Goal: Task Accomplishment & Management: Complete application form

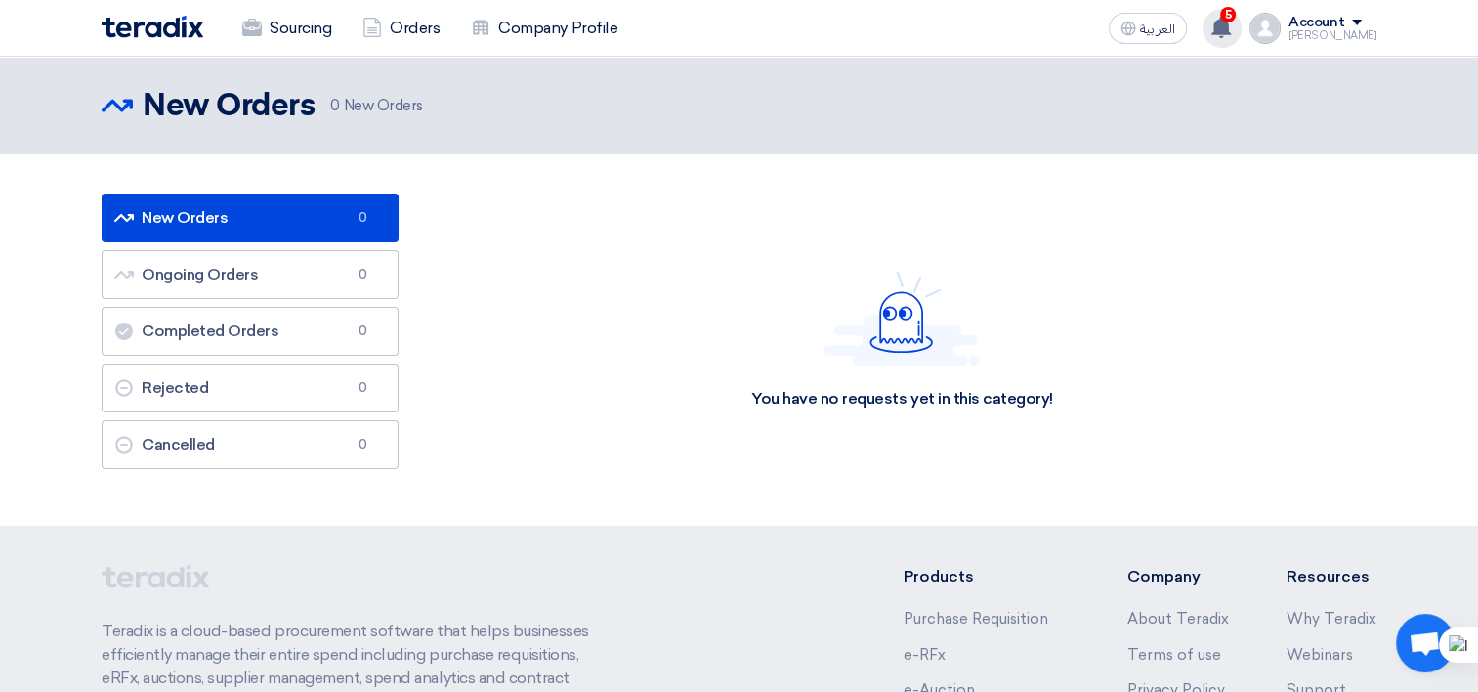
click at [1231, 24] on use at bounding box center [1221, 27] width 20 height 21
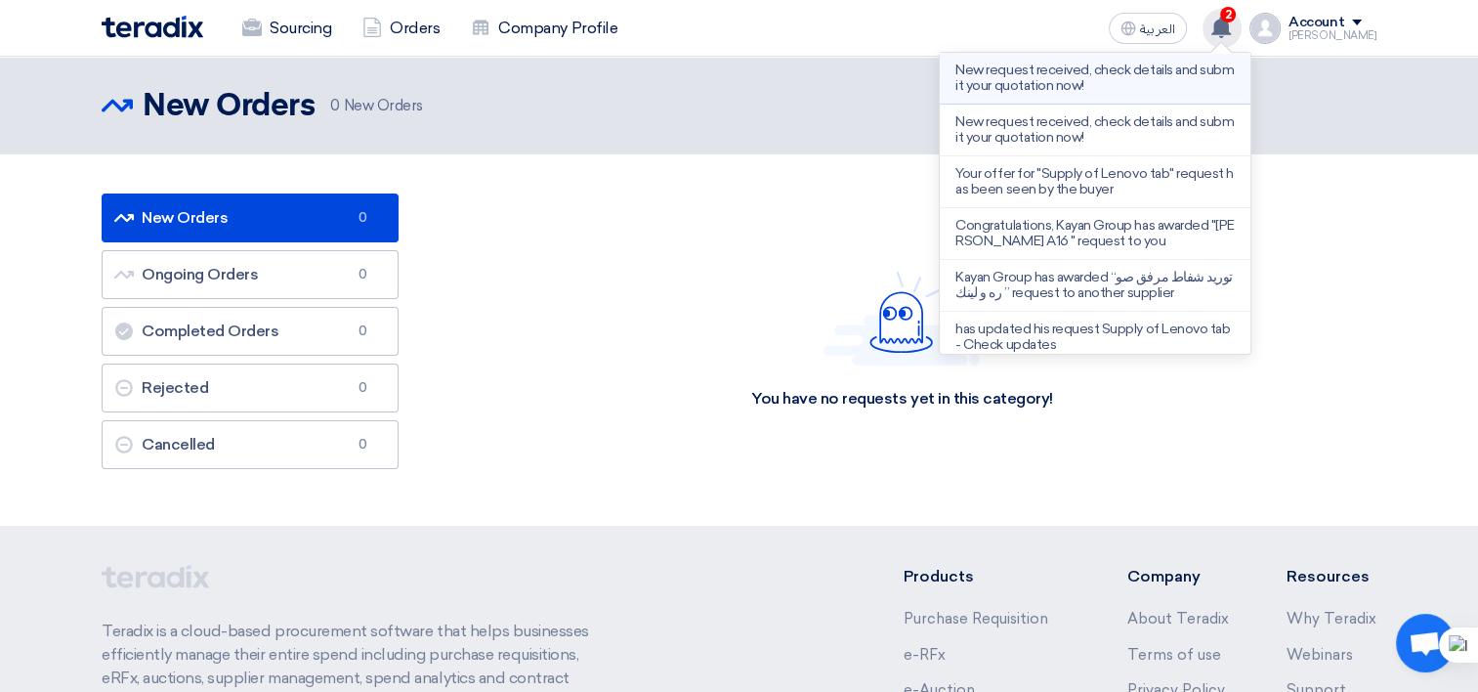
click at [1114, 78] on p "New request received, check details and submit your quotation now!" at bounding box center [1094, 78] width 279 height 31
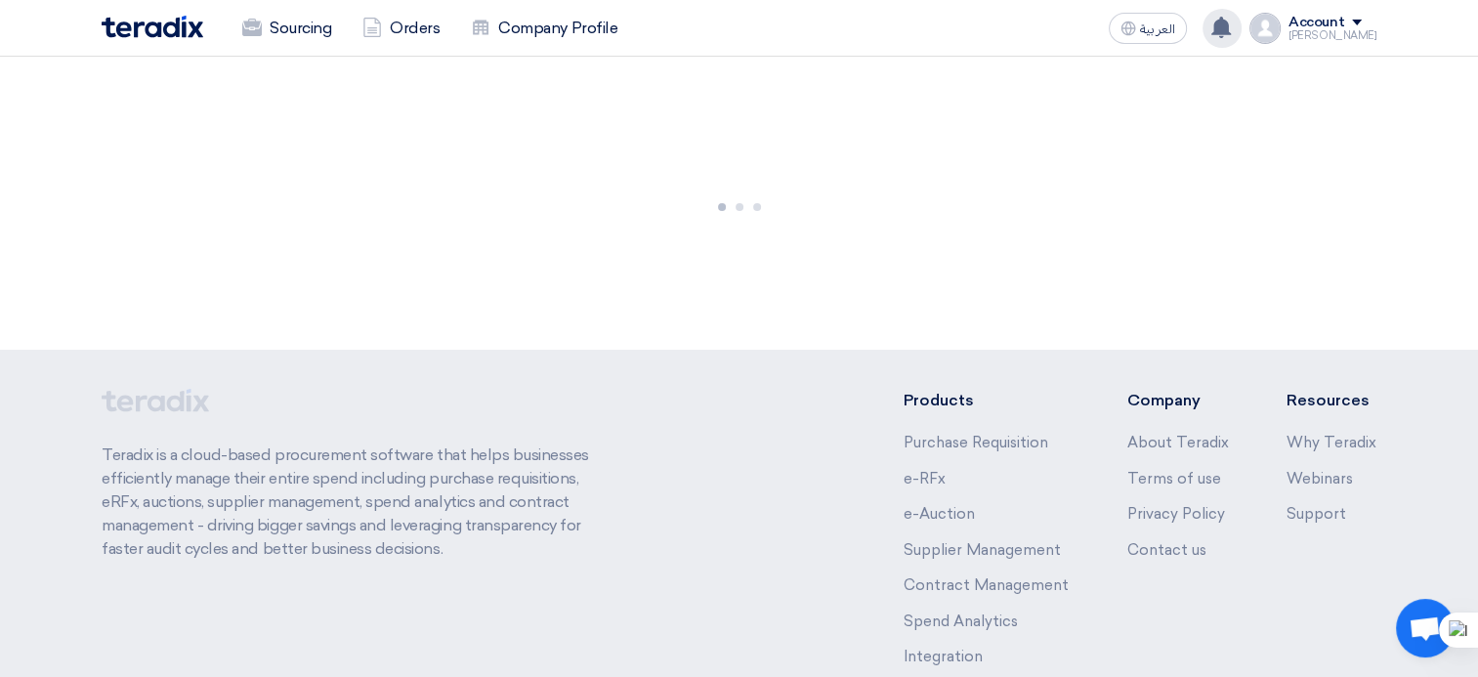
click at [1231, 29] on use at bounding box center [1221, 27] width 20 height 21
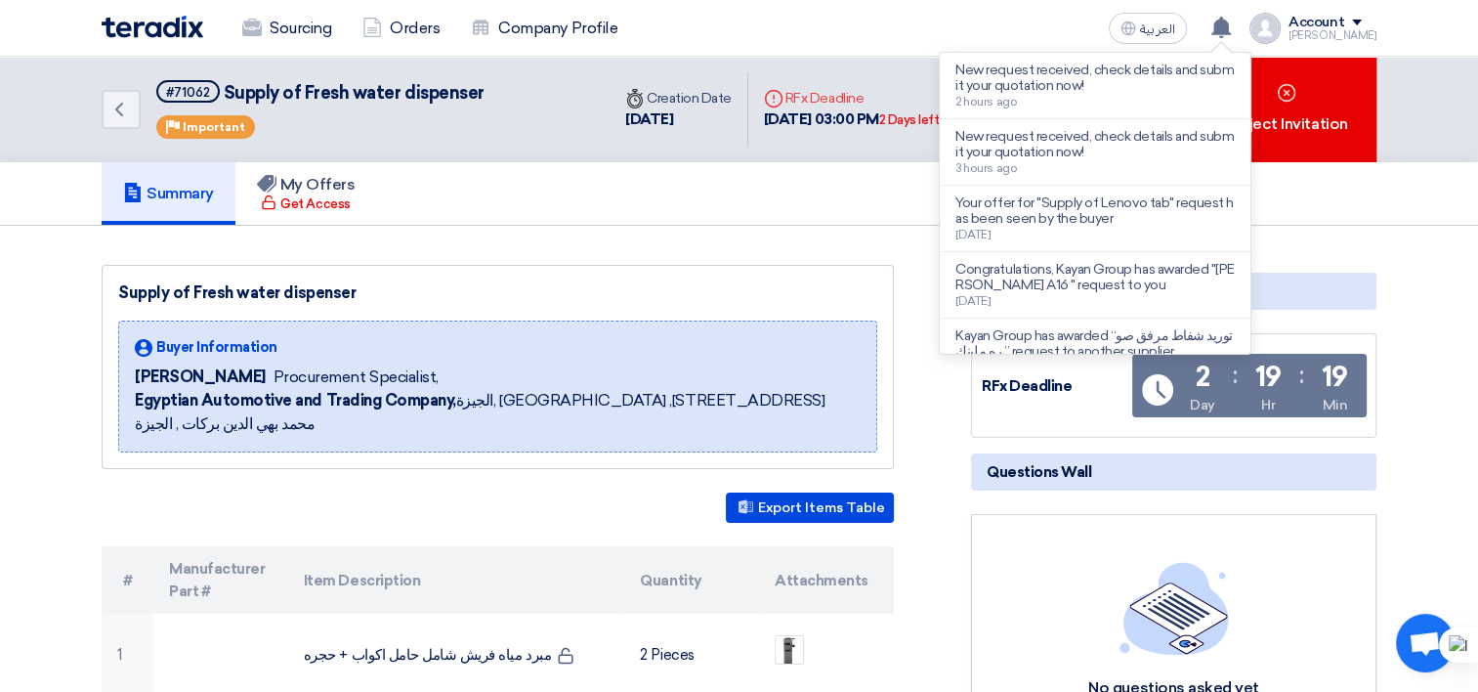
click at [865, 181] on div "Summary My Offers Get Access" at bounding box center [739, 193] width 1275 height 63
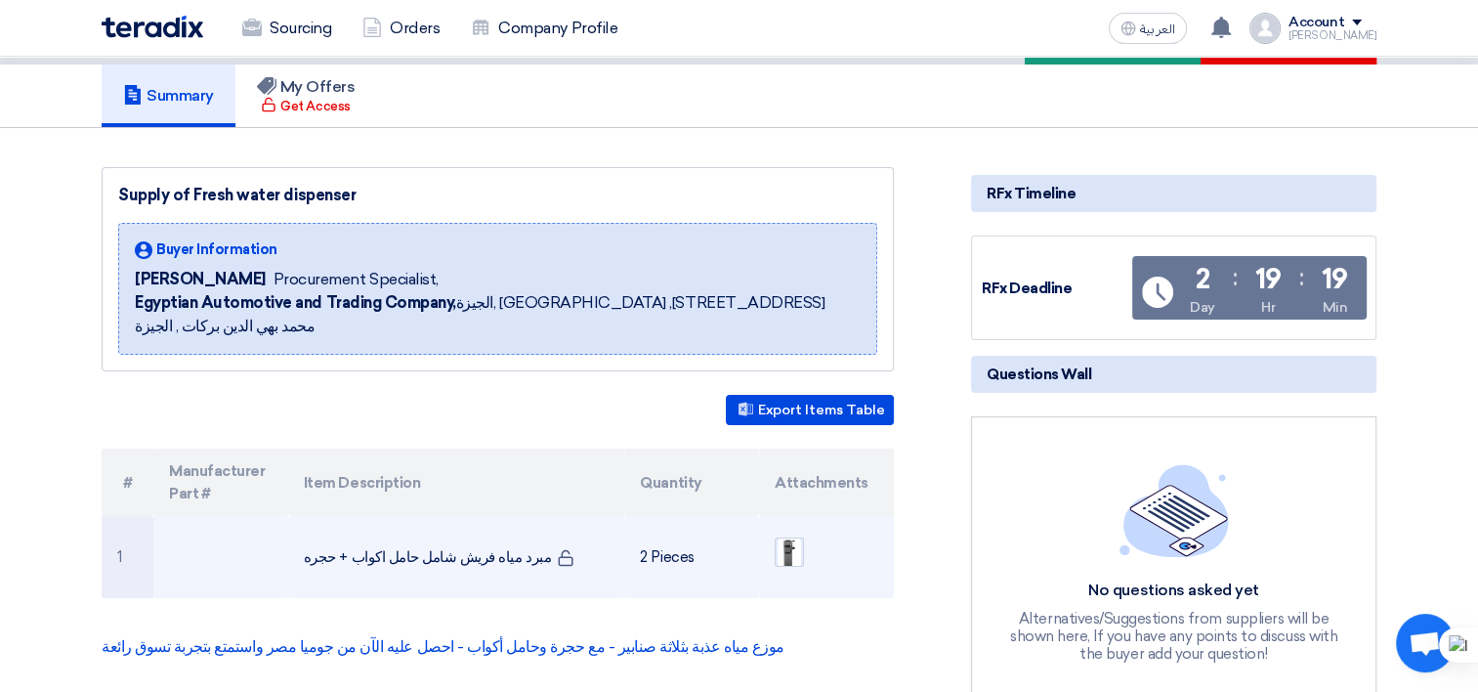
scroll to position [195, 0]
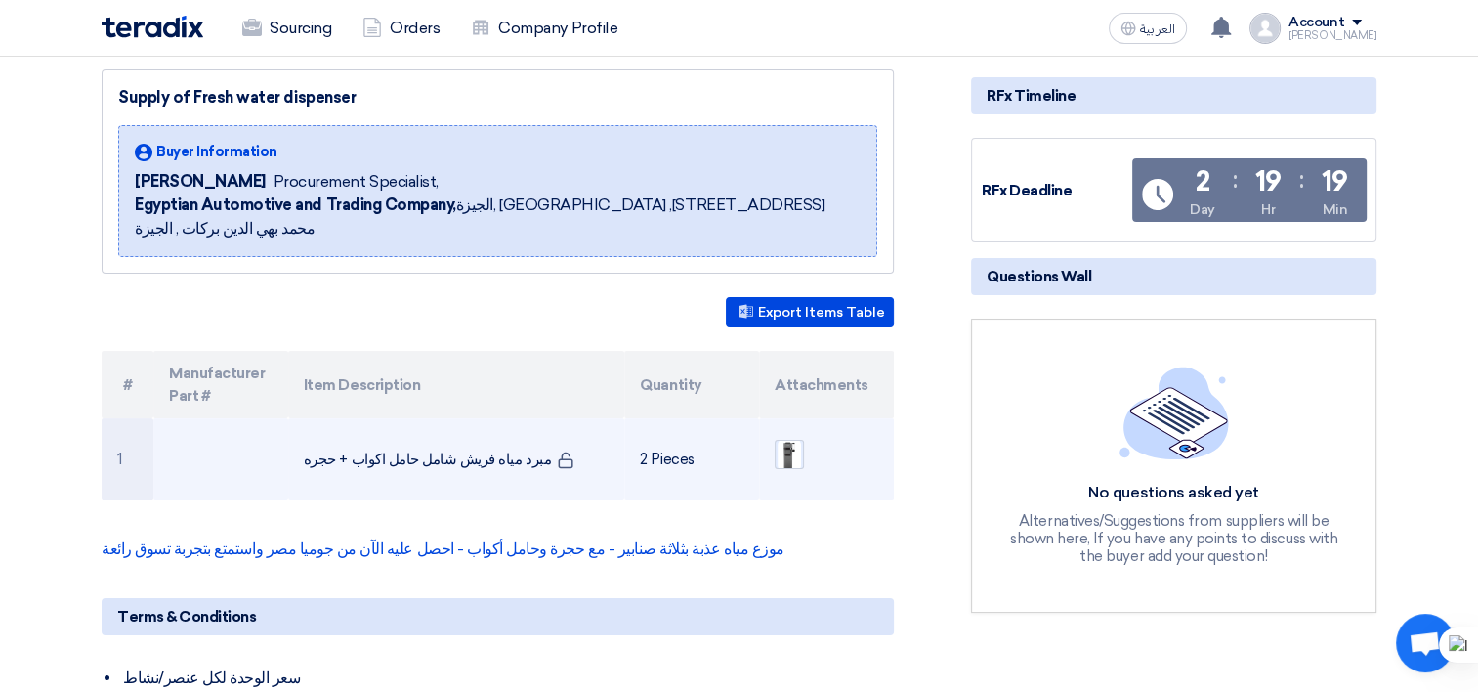
click at [780, 437] on img at bounding box center [789, 455] width 27 height 36
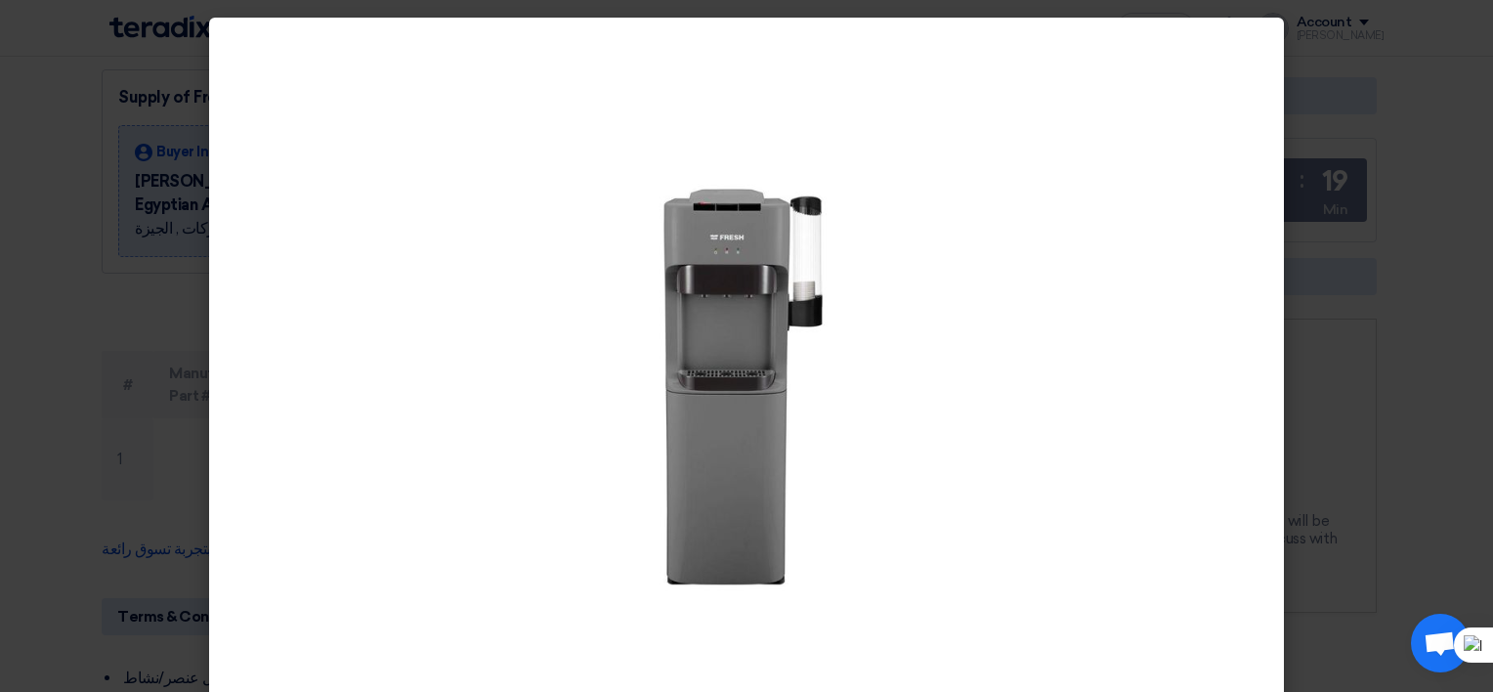
click at [83, 212] on modal-container at bounding box center [746, 346] width 1493 height 692
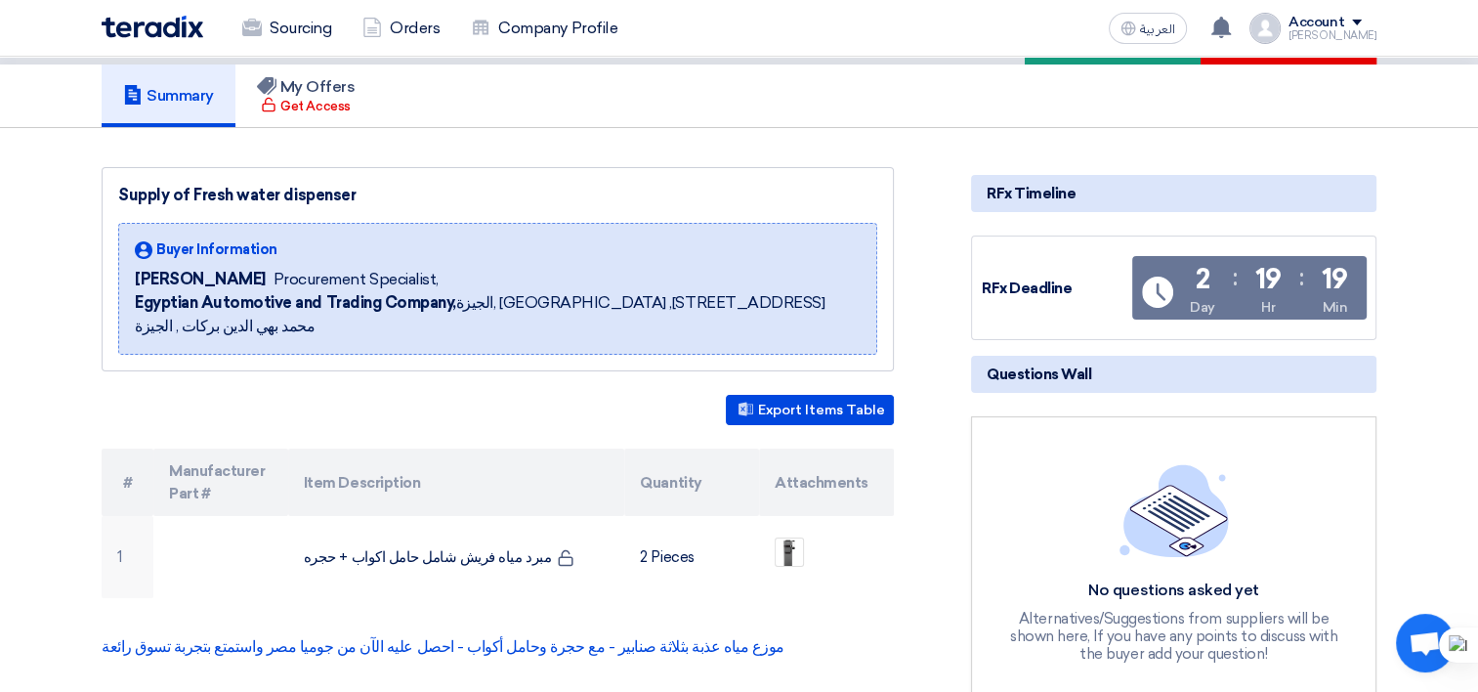
scroll to position [0, 0]
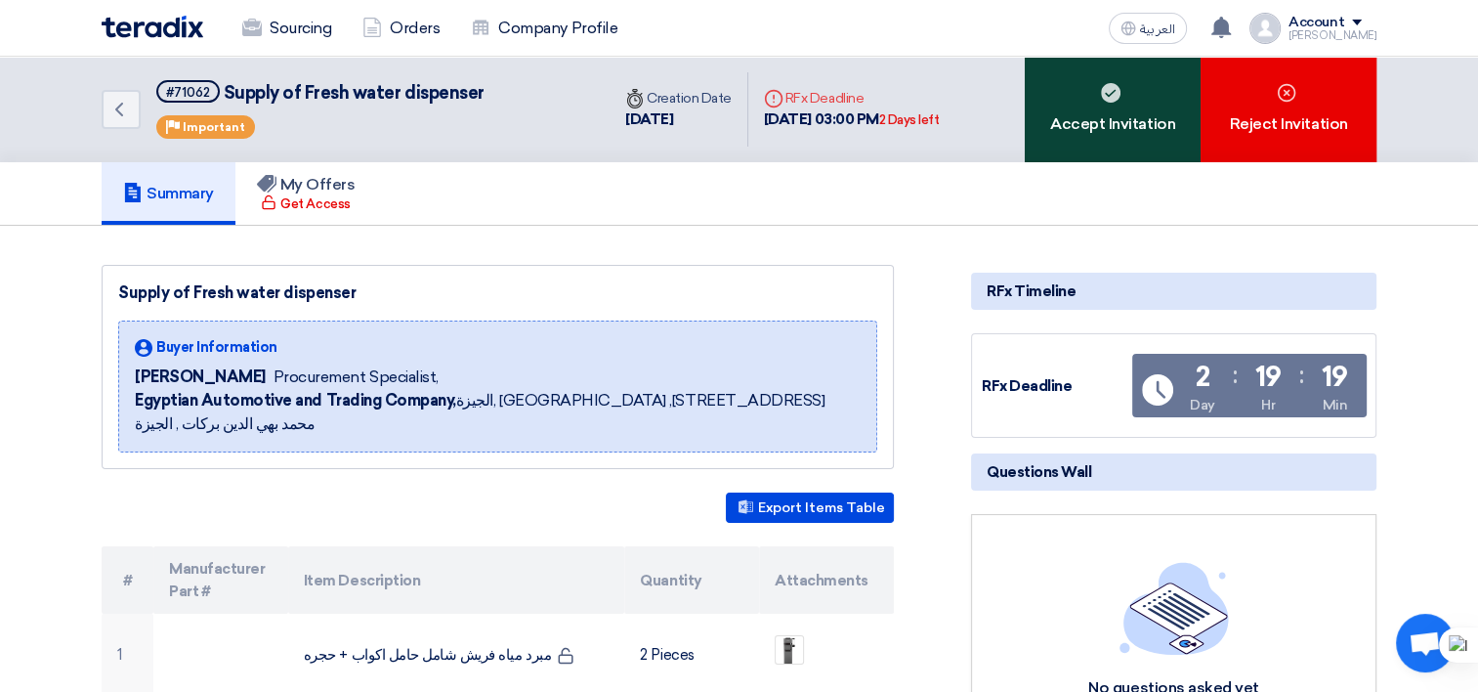
click at [1102, 110] on div "Accept Invitation" at bounding box center [1113, 110] width 176 height 106
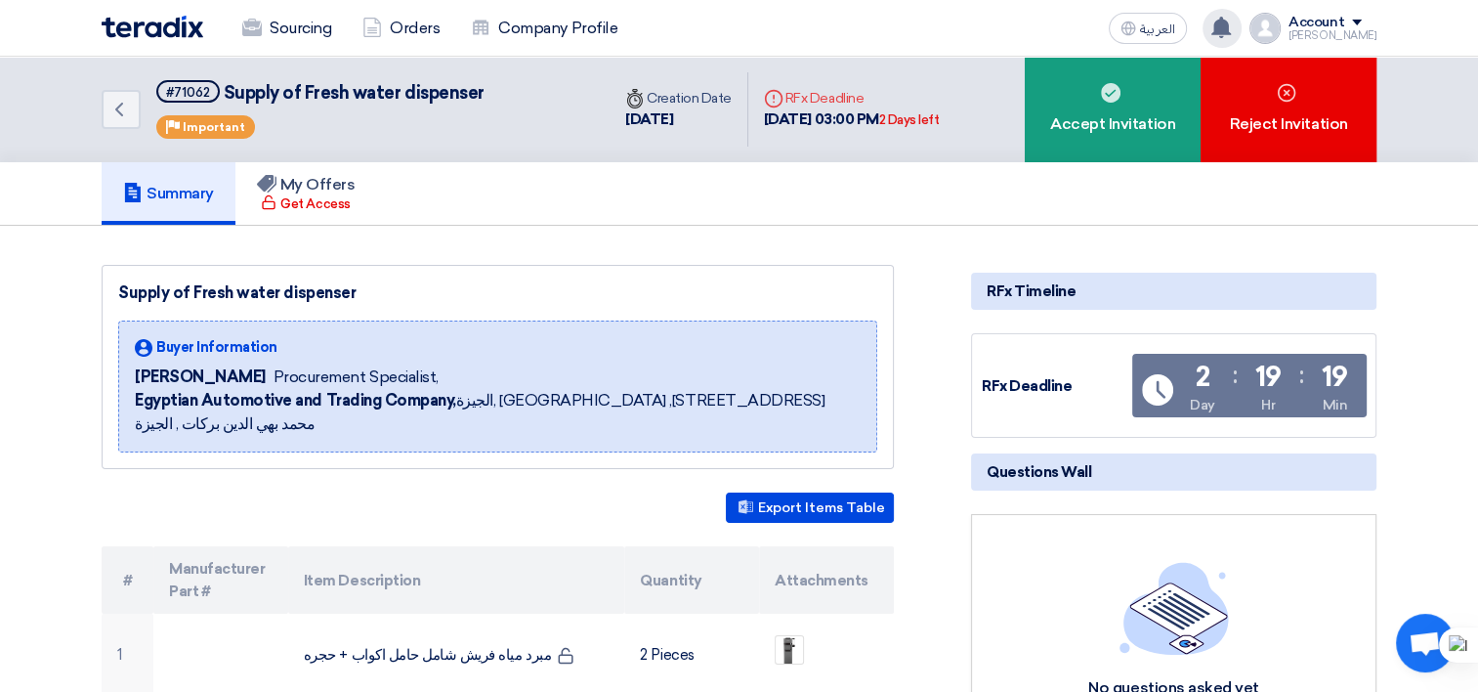
click at [1231, 22] on use at bounding box center [1221, 27] width 20 height 21
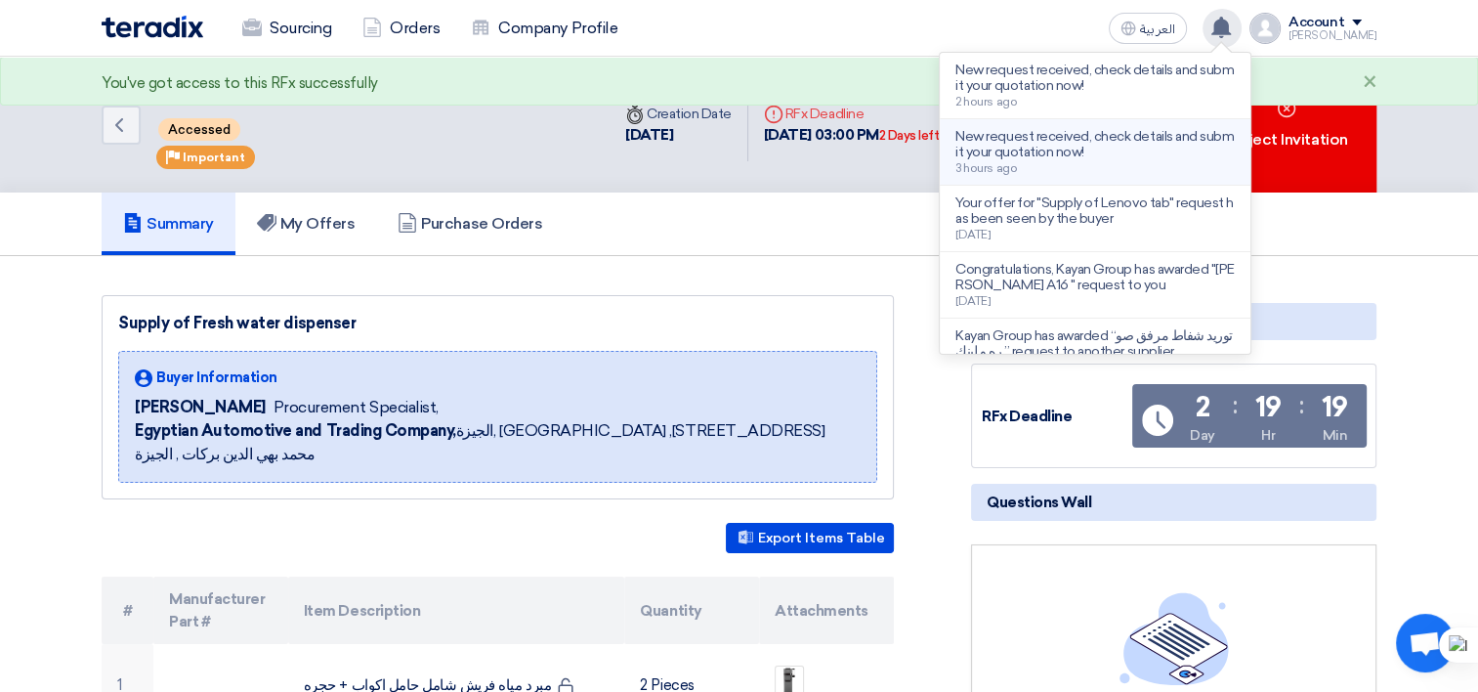
click at [1129, 152] on p "New request received, check details and submit your quotation now!" at bounding box center [1094, 144] width 279 height 31
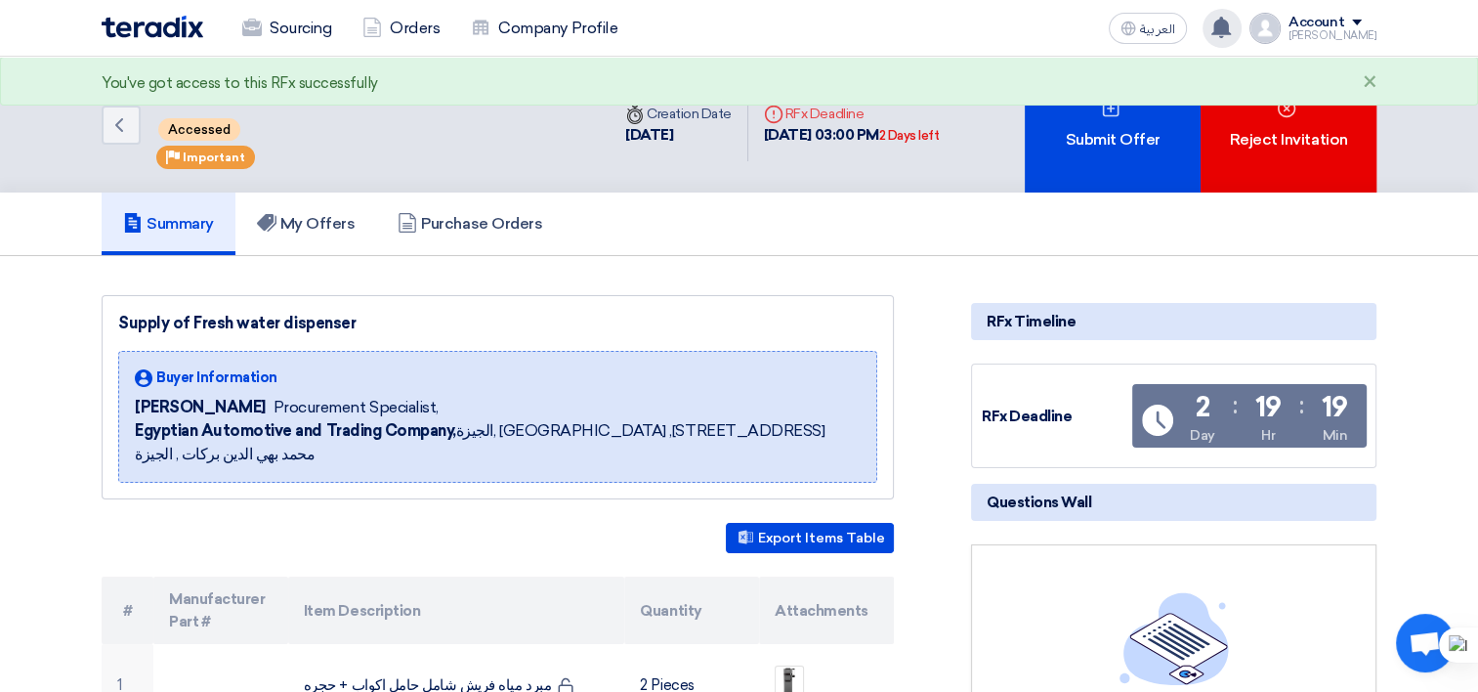
click at [1231, 27] on icon at bounding box center [1220, 27] width 21 height 21
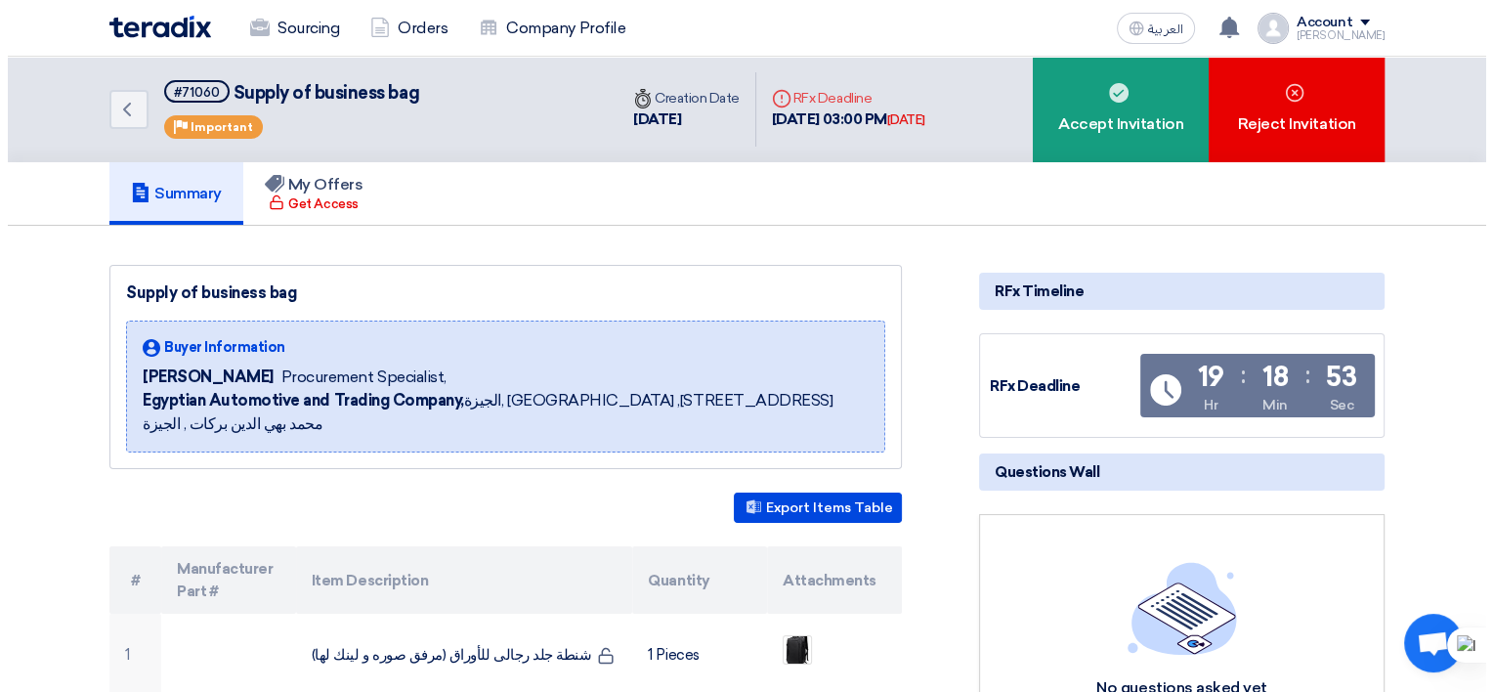
scroll to position [98, 0]
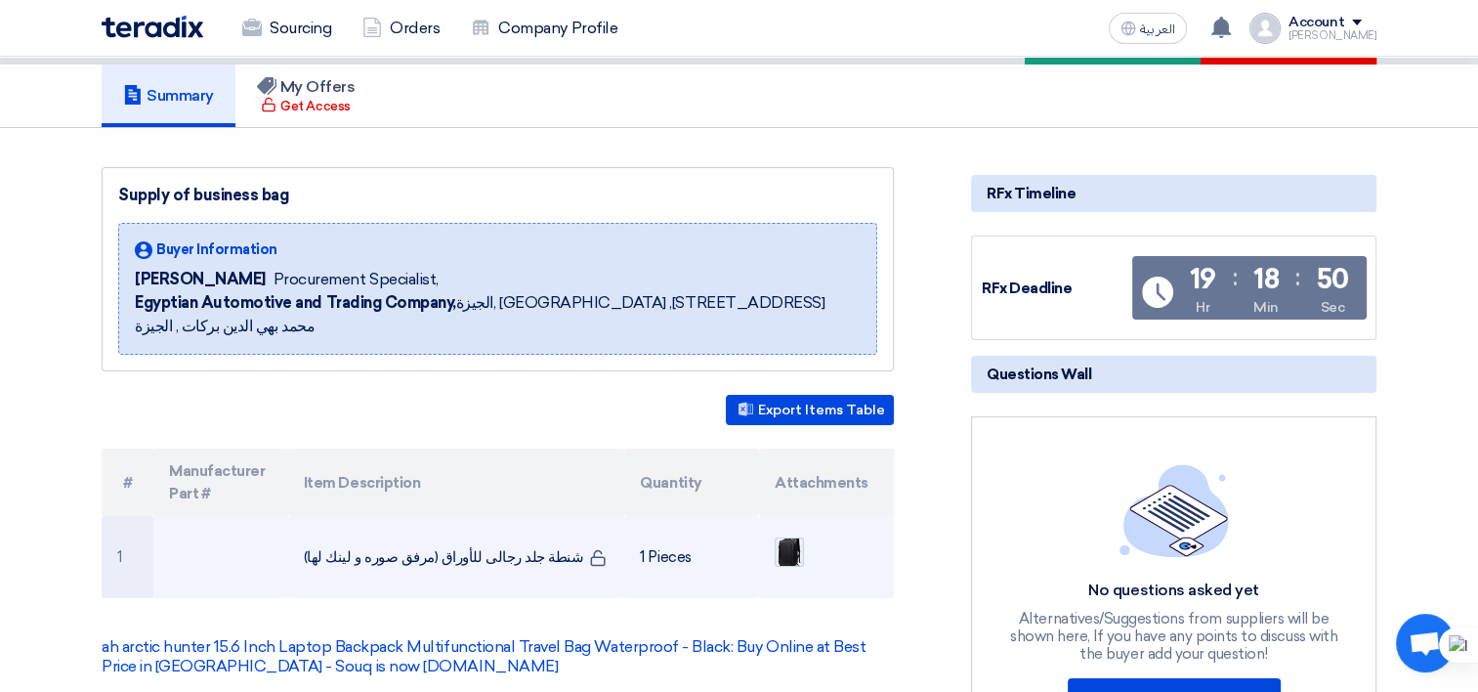
click at [796, 533] on img at bounding box center [789, 552] width 27 height 38
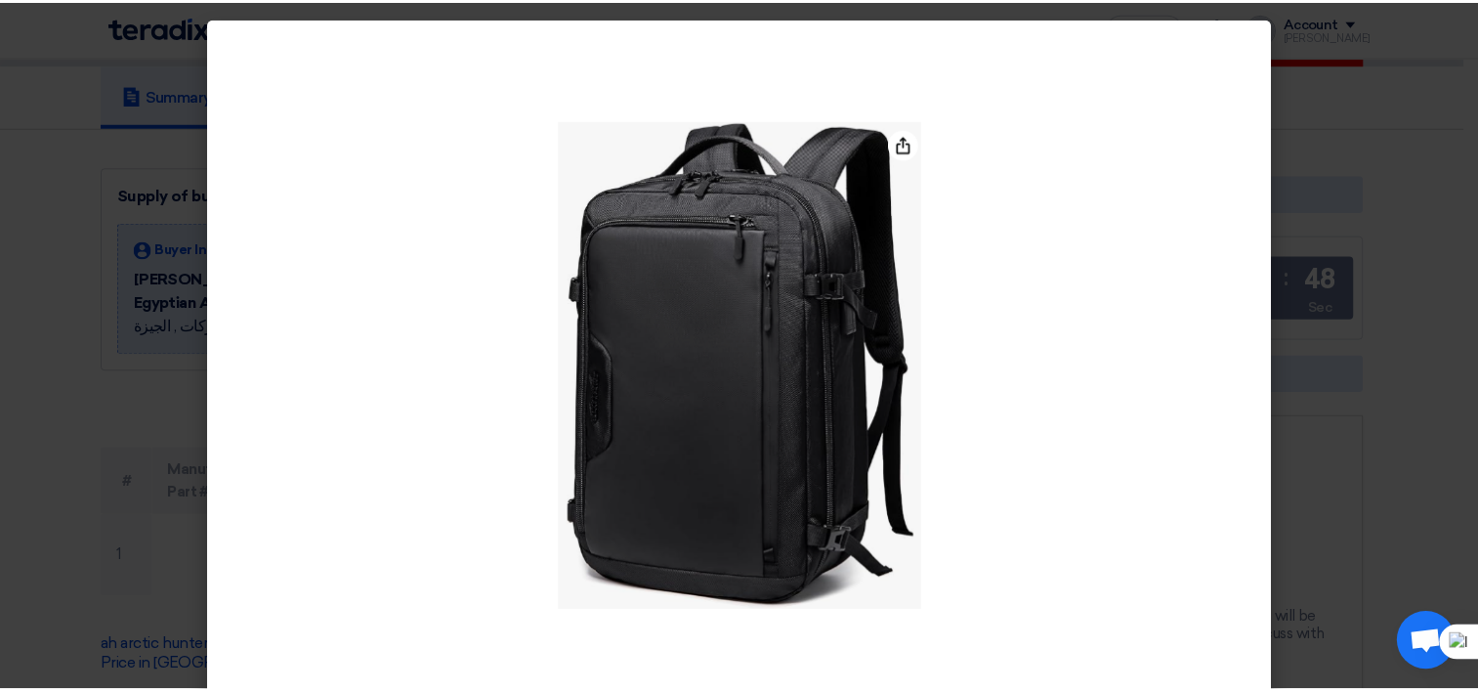
scroll to position [65, 0]
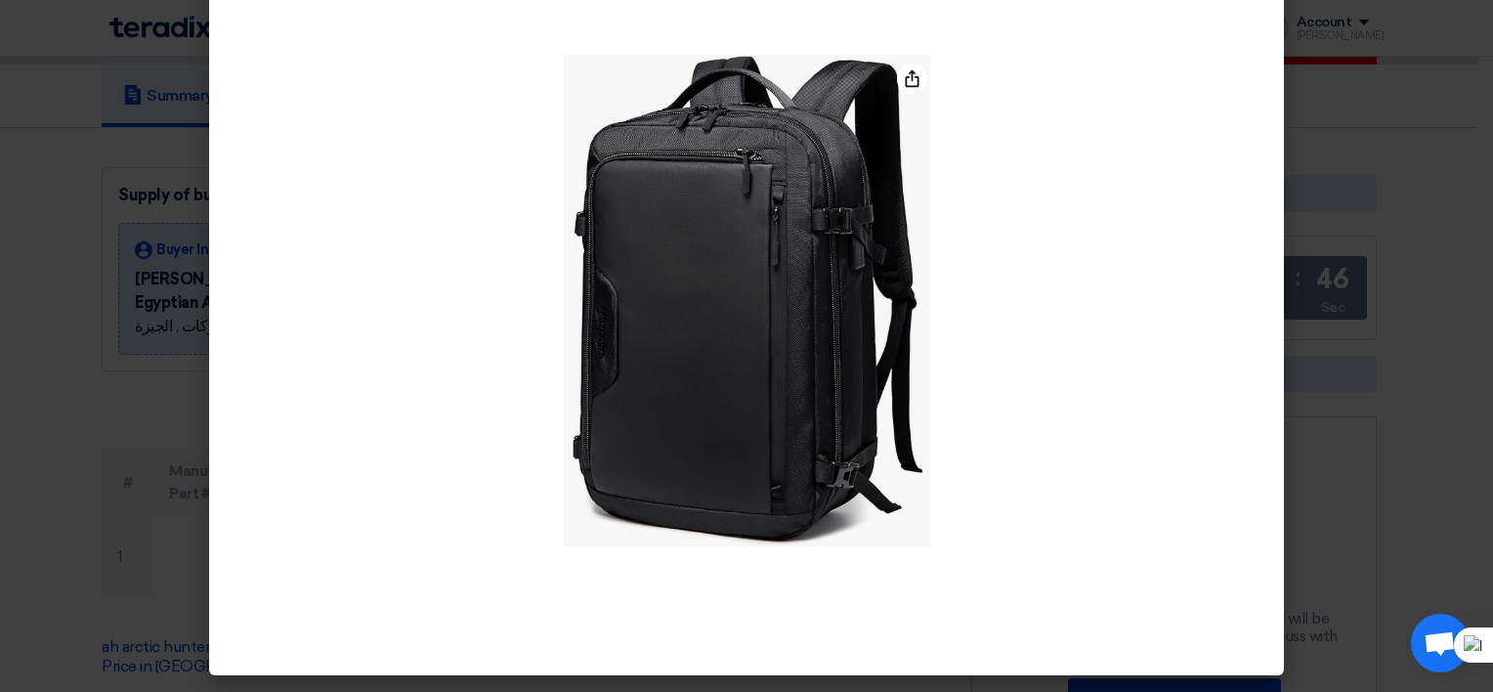
click at [1298, 129] on modal-container at bounding box center [746, 346] width 1493 height 692
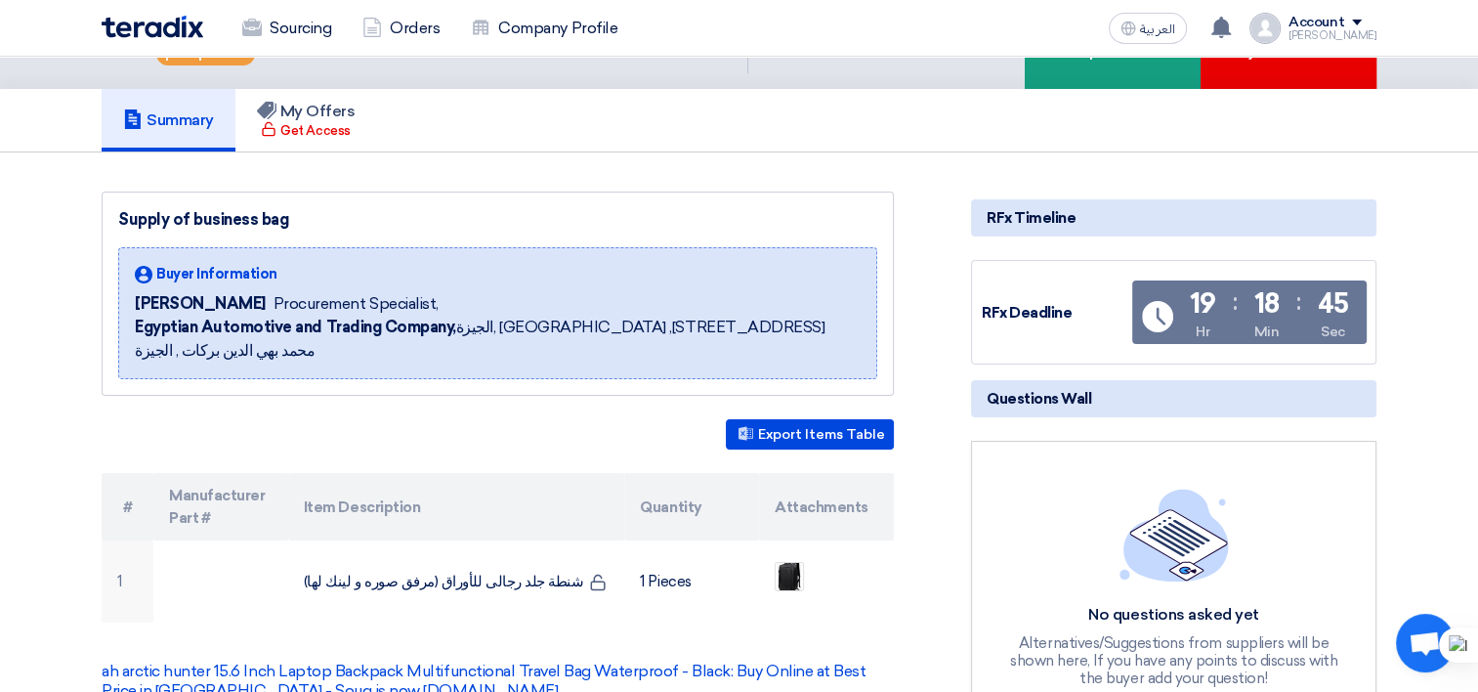
scroll to position [0, 0]
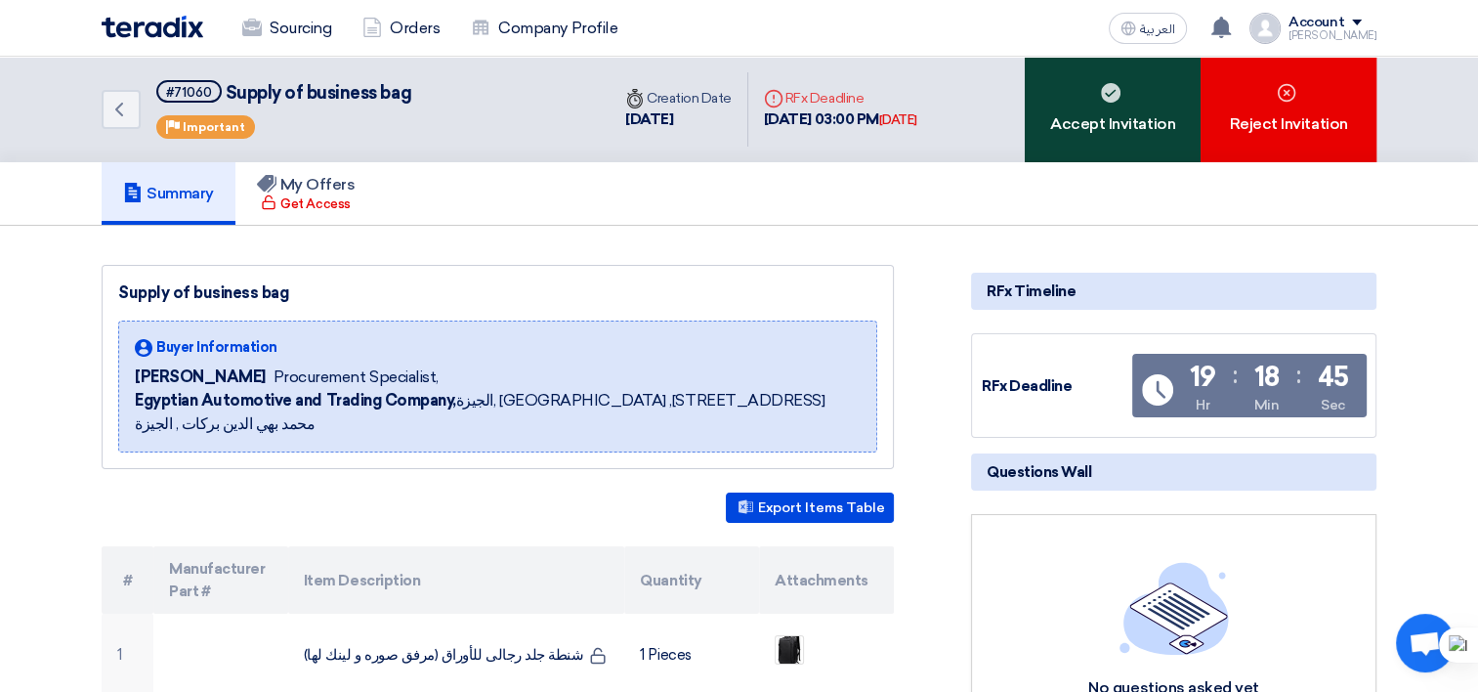
click at [1116, 102] on div "Accept Invitation" at bounding box center [1113, 110] width 176 height 106
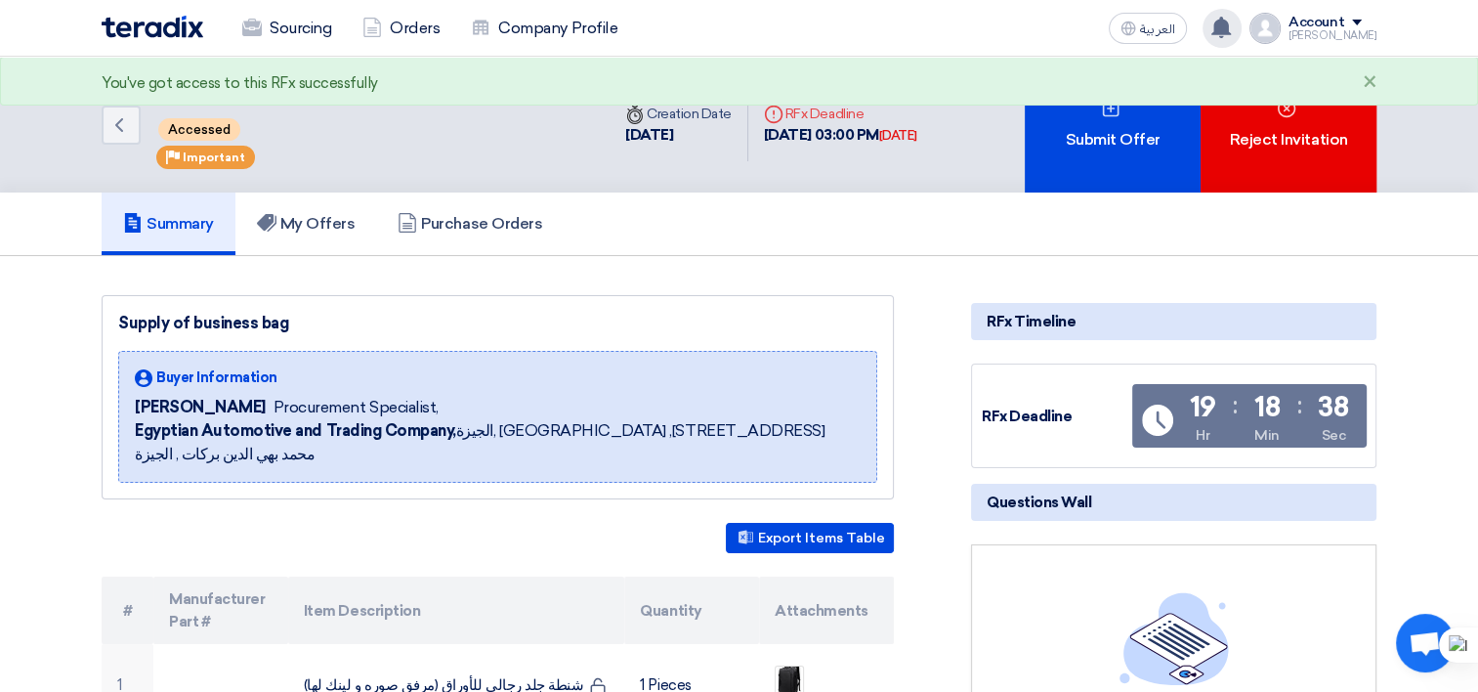
click at [1228, 28] on icon at bounding box center [1220, 27] width 21 height 21
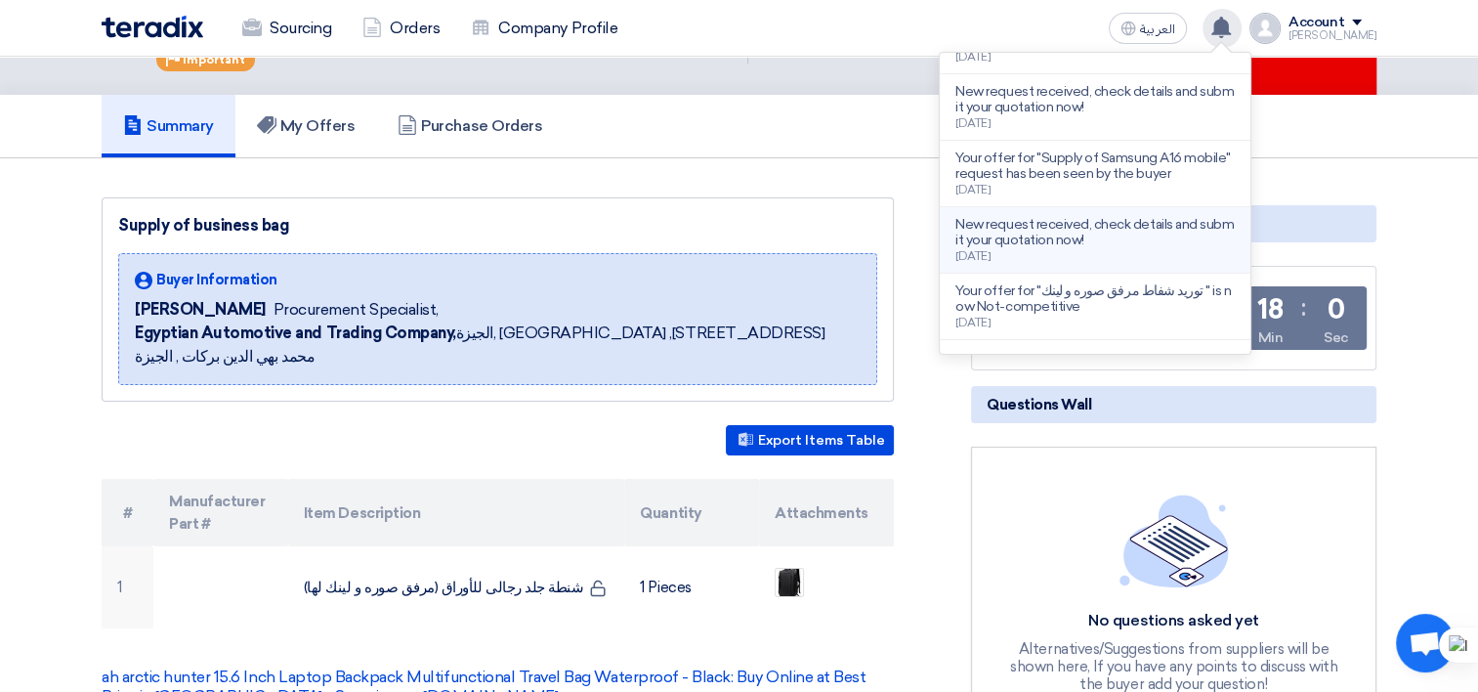
scroll to position [408, 0]
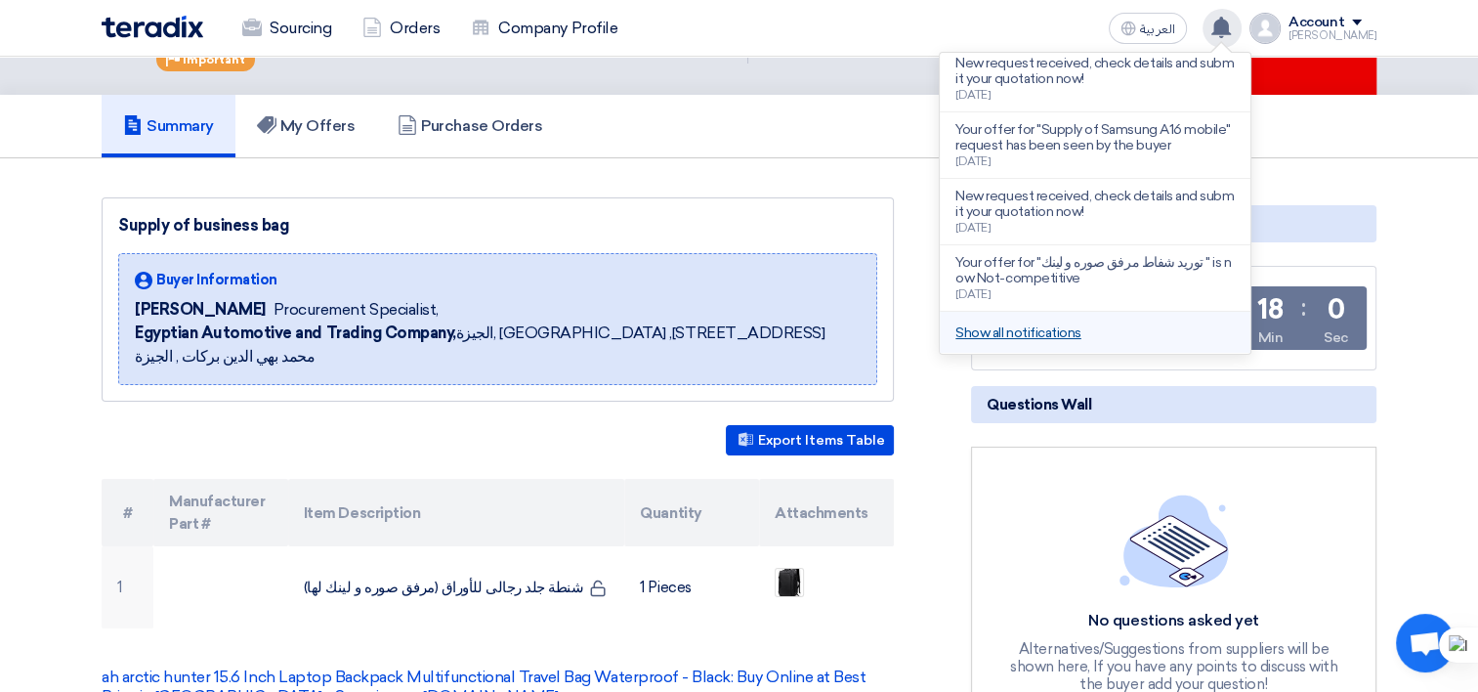
click at [1064, 333] on link "Show all notifications" at bounding box center [1017, 332] width 125 height 17
